Goal: Communication & Community: Ask a question

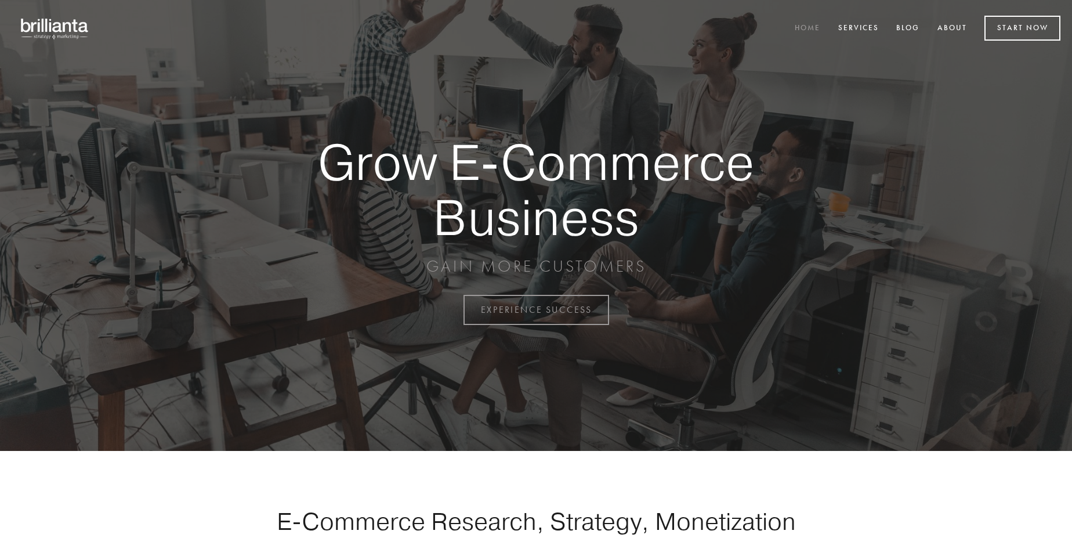
scroll to position [3040, 0]
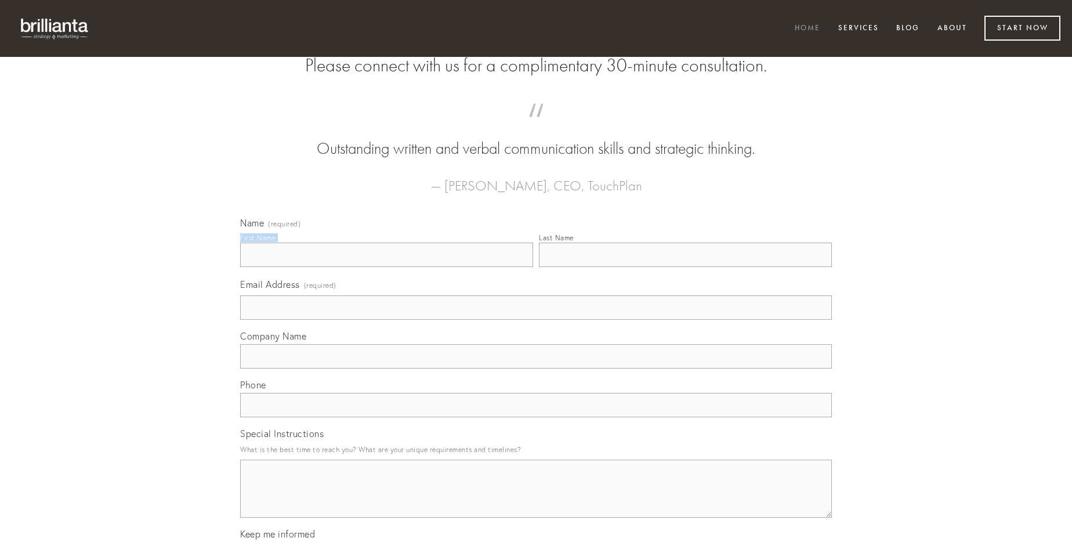
type input "[PERSON_NAME]"
click at [685, 267] on input "Last Name" at bounding box center [685, 254] width 293 height 24
type input "[PERSON_NAME]"
click at [536, 320] on input "Email Address (required)" at bounding box center [536, 307] width 592 height 24
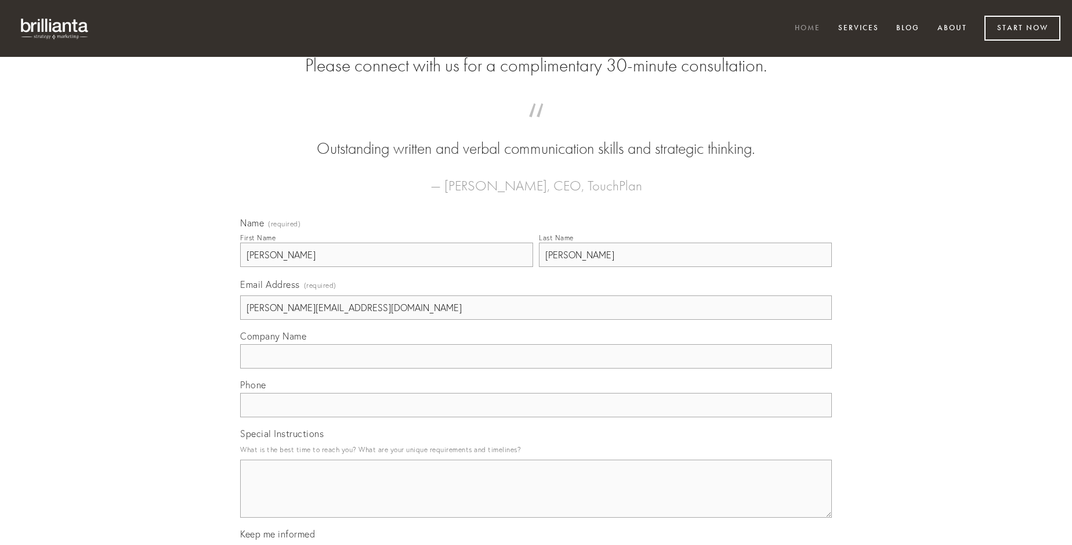
type input "[PERSON_NAME][EMAIL_ADDRESS][DOMAIN_NAME]"
click at [536, 368] on input "Company Name" at bounding box center [536, 356] width 592 height 24
type input "chirographum"
click at [536, 417] on input "text" at bounding box center [536, 405] width 592 height 24
click at [536, 499] on textarea "Special Instructions" at bounding box center [536, 488] width 592 height 58
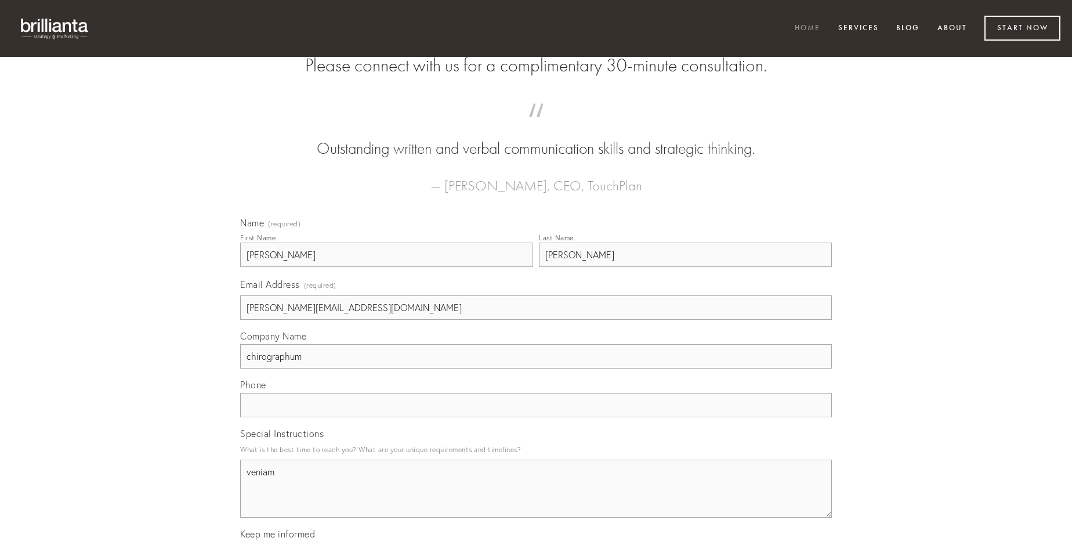
type textarea "veniam"
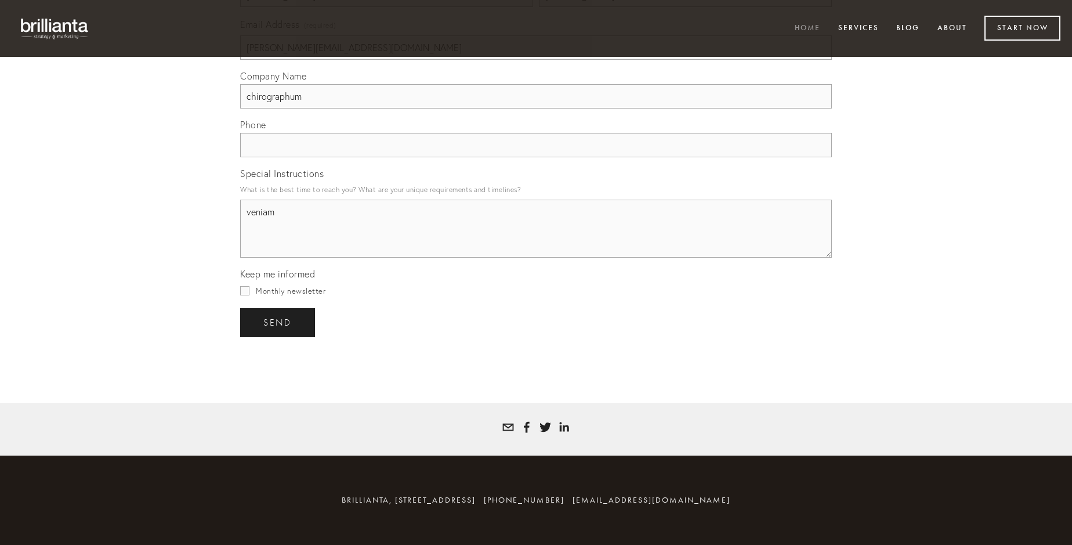
click at [278, 322] on span "send" at bounding box center [277, 322] width 28 height 10
